Goal: Information Seeking & Learning: Learn about a topic

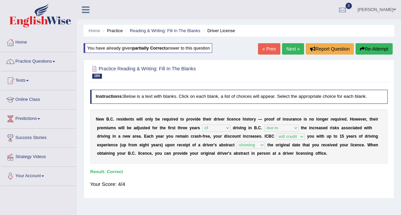
select select "of"
select select "due to"
select select "will credit"
select select "showing"
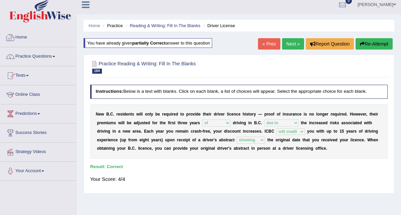
scroll to position [5, 0]
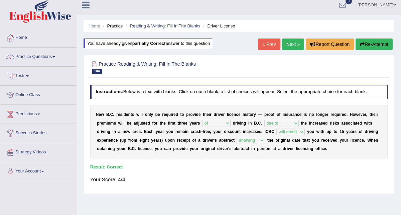
click at [138, 28] on link "Reading & Writing: Fill In The Blanks" at bounding box center [165, 25] width 71 height 5
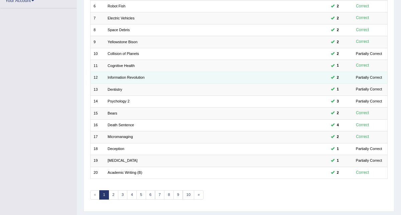
scroll to position [162, 0]
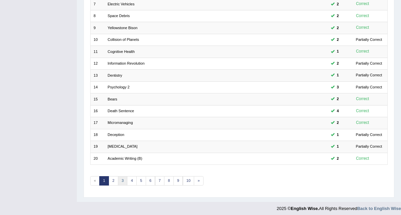
click at [121, 177] on link "3" at bounding box center [123, 180] width 10 height 9
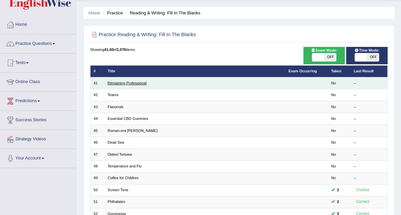
scroll to position [36, 0]
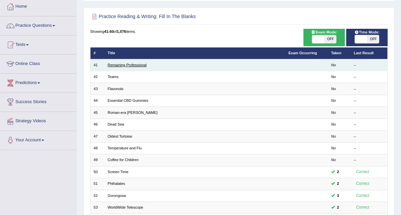
click at [117, 66] on link "Remaining Professional" at bounding box center [127, 65] width 39 height 4
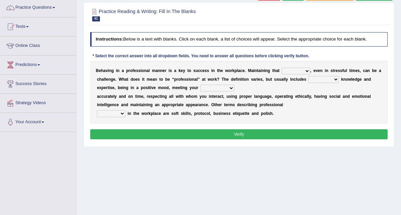
scroll to position [59, 0]
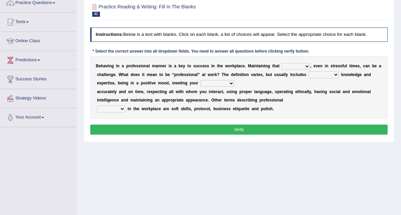
click at [303, 67] on select "demand domain direction demeanor" at bounding box center [296, 66] width 28 height 7
select select "direction"
click at [301, 67] on select "demand domain direction demeanor" at bounding box center [296, 66] width 28 height 7
